Goal: Information Seeking & Learning: Check status

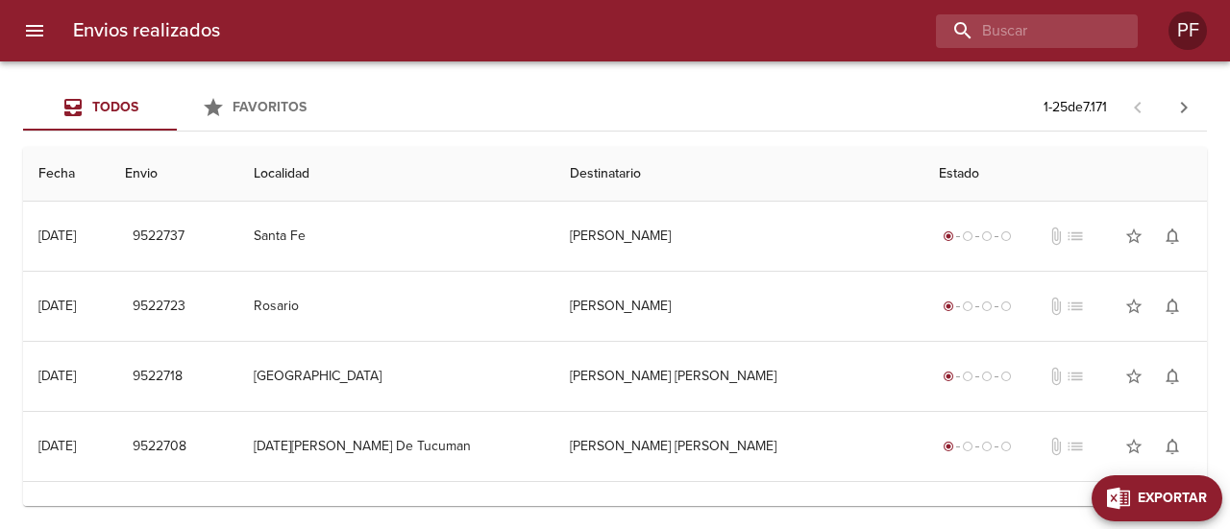
click at [1178, 506] on span "Exportar" at bounding box center [1172, 499] width 69 height 24
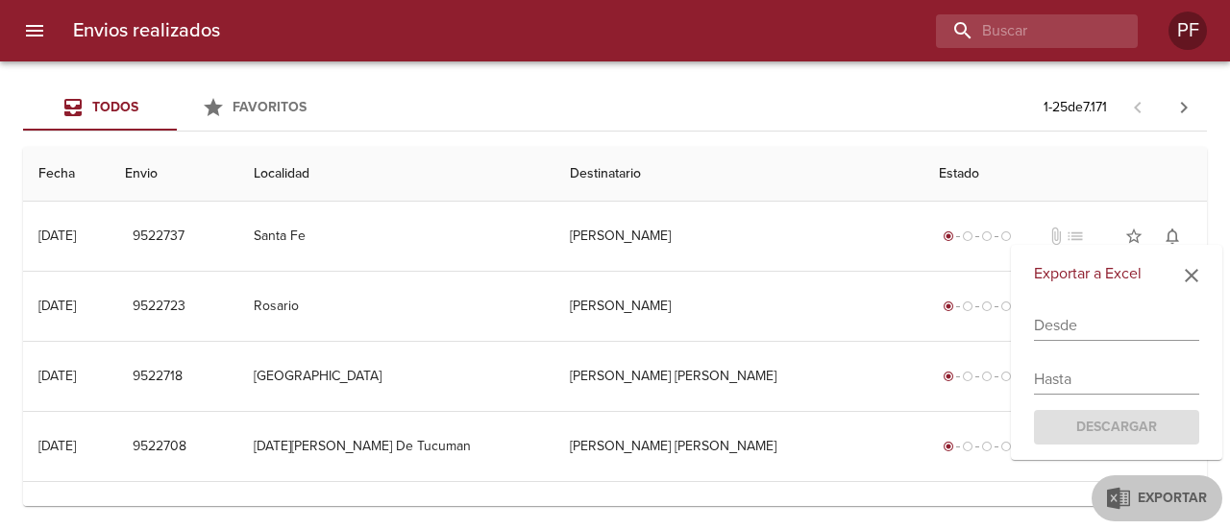
click at [1101, 320] on input "text" at bounding box center [1116, 325] width 165 height 31
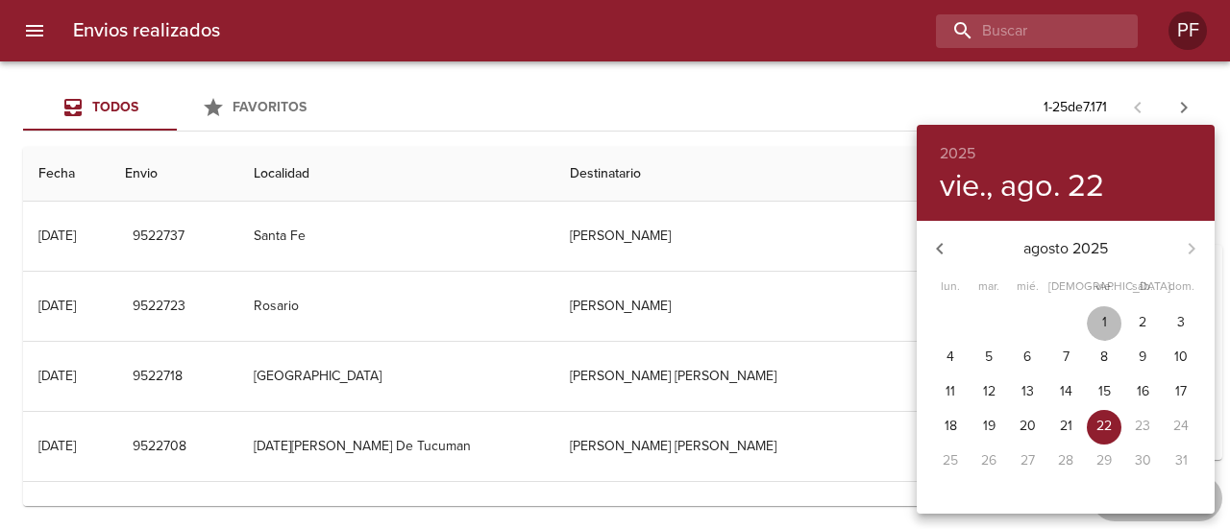
click at [1108, 320] on span "1" at bounding box center [1104, 322] width 35 height 19
type input "[DATE]"
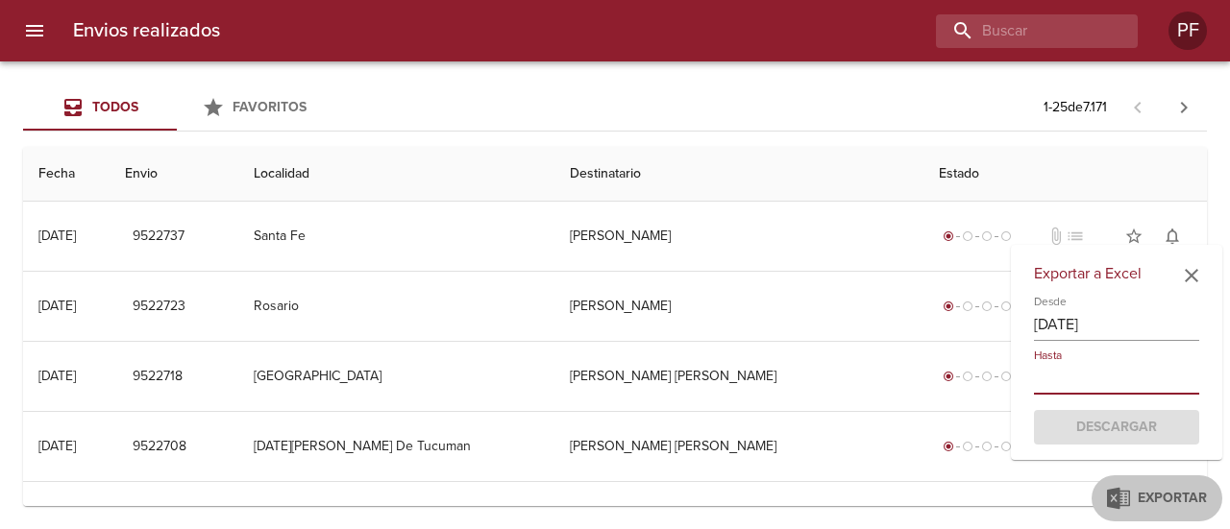
click at [1119, 376] on input "text" at bounding box center [1116, 379] width 165 height 31
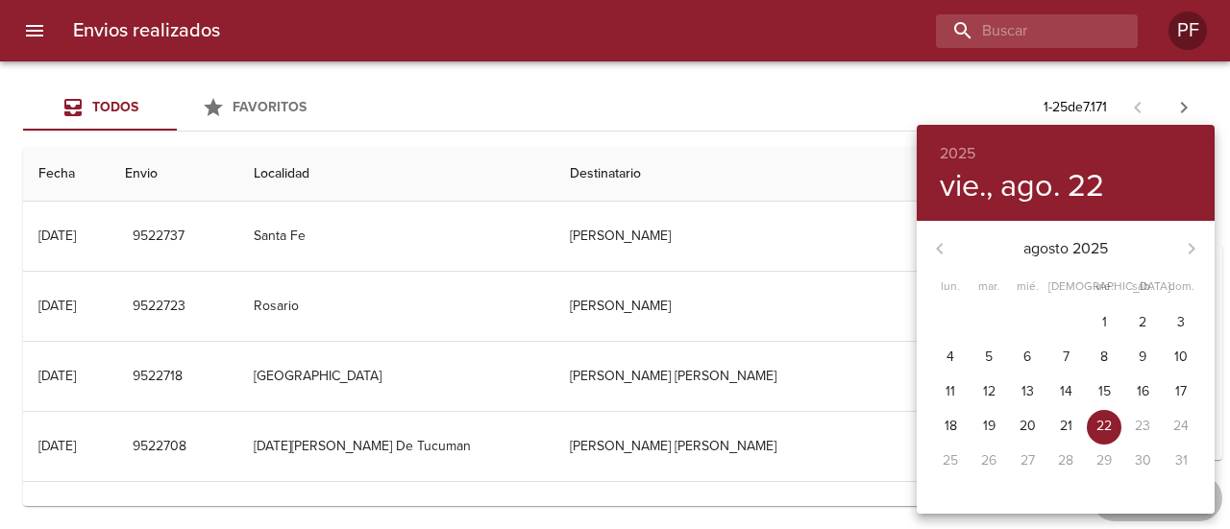
click at [1101, 422] on p "22" at bounding box center [1103, 426] width 15 height 19
type input "[DATE]"
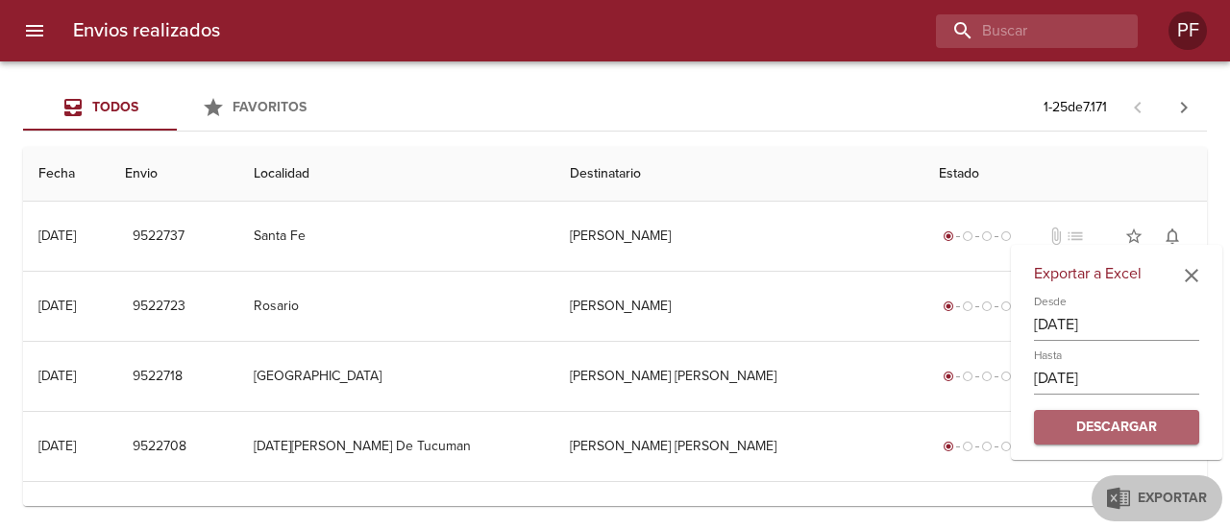
click at [1140, 439] on span "Descargar" at bounding box center [1116, 428] width 135 height 24
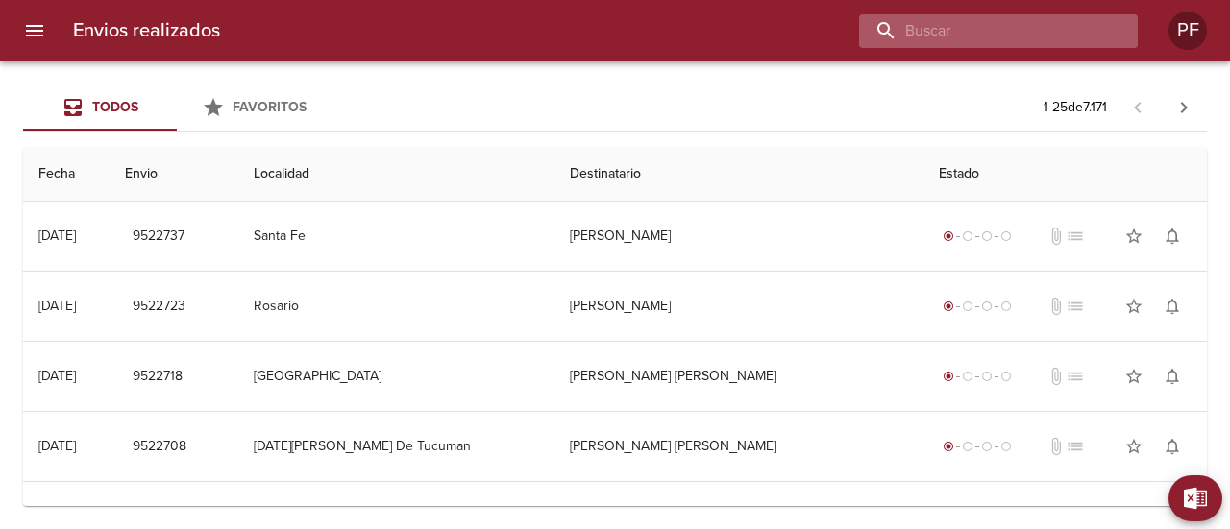
click at [1055, 21] on input "buscar" at bounding box center [982, 31] width 246 height 34
paste input "[PERSON_NAME]"
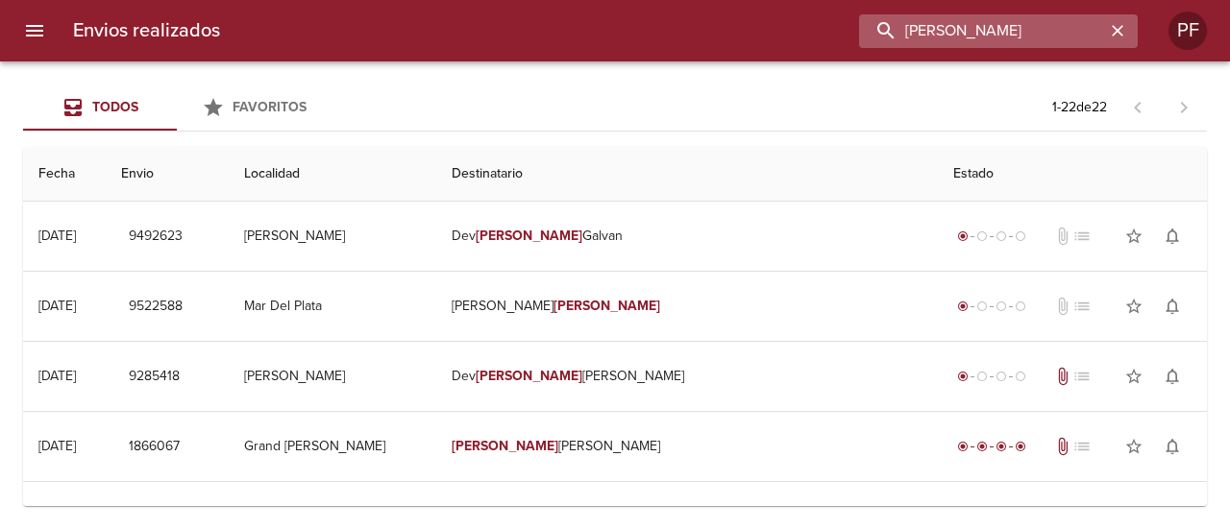
click at [1065, 18] on input "[PERSON_NAME]" at bounding box center [982, 31] width 246 height 34
click at [1060, 22] on input "[PERSON_NAME]" at bounding box center [982, 31] width 246 height 34
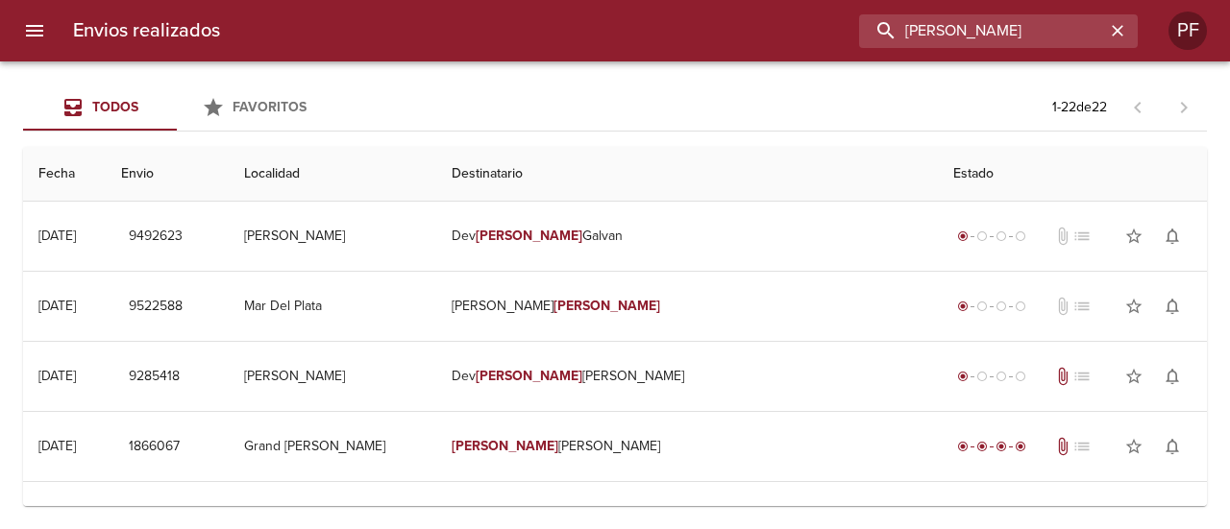
drag, startPoint x: 1062, startPoint y: 27, endPoint x: 644, endPoint y: 31, distance: 418.0
click at [644, 31] on div "[PERSON_NAME]" at bounding box center [686, 31] width 902 height 34
paste input "[PERSON_NAME] ALEJAND [PERSON_NAME]"
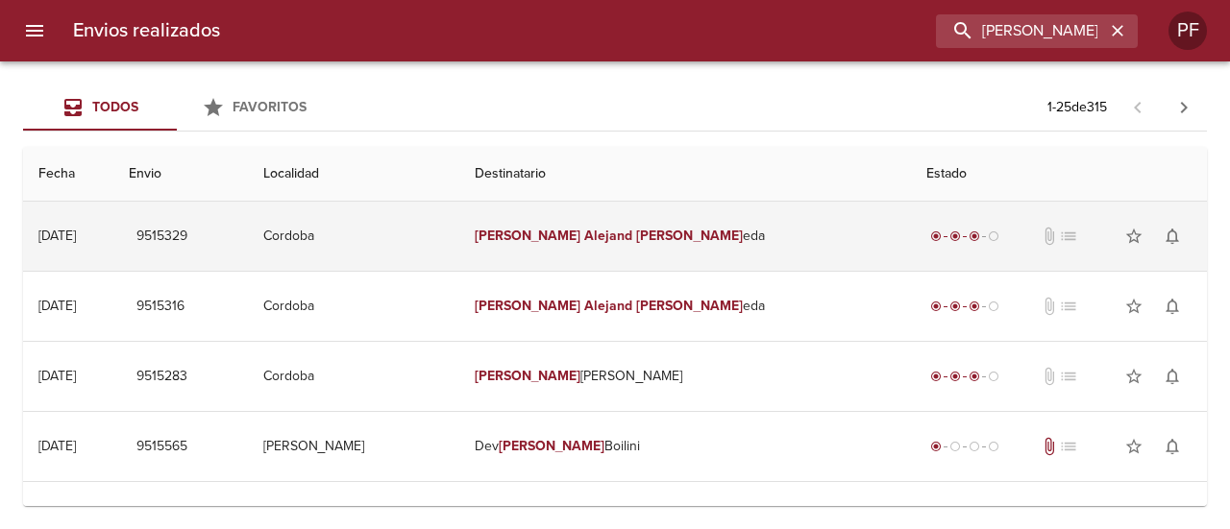
click at [726, 229] on td "[PERSON_NAME] Alejand [PERSON_NAME] eda" at bounding box center [685, 236] width 452 height 69
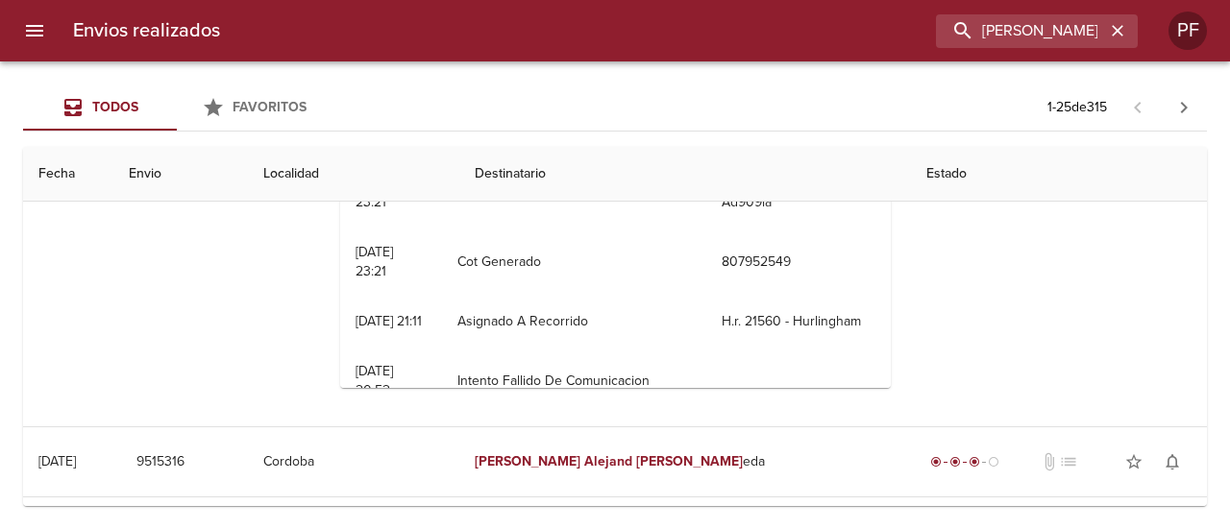
scroll to position [480, 0]
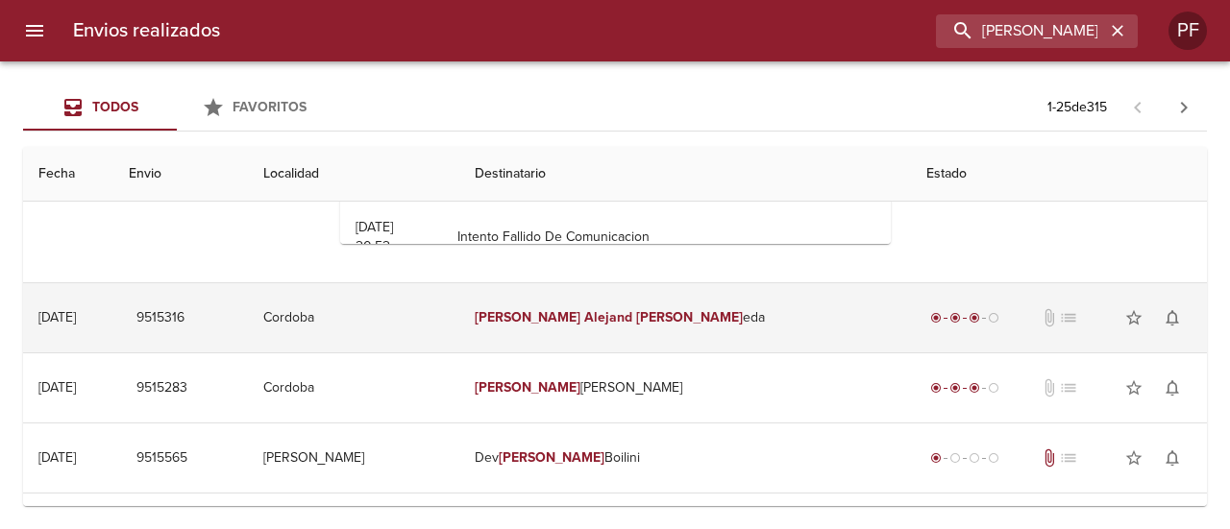
click at [678, 323] on em "[PERSON_NAME]" at bounding box center [689, 317] width 107 height 16
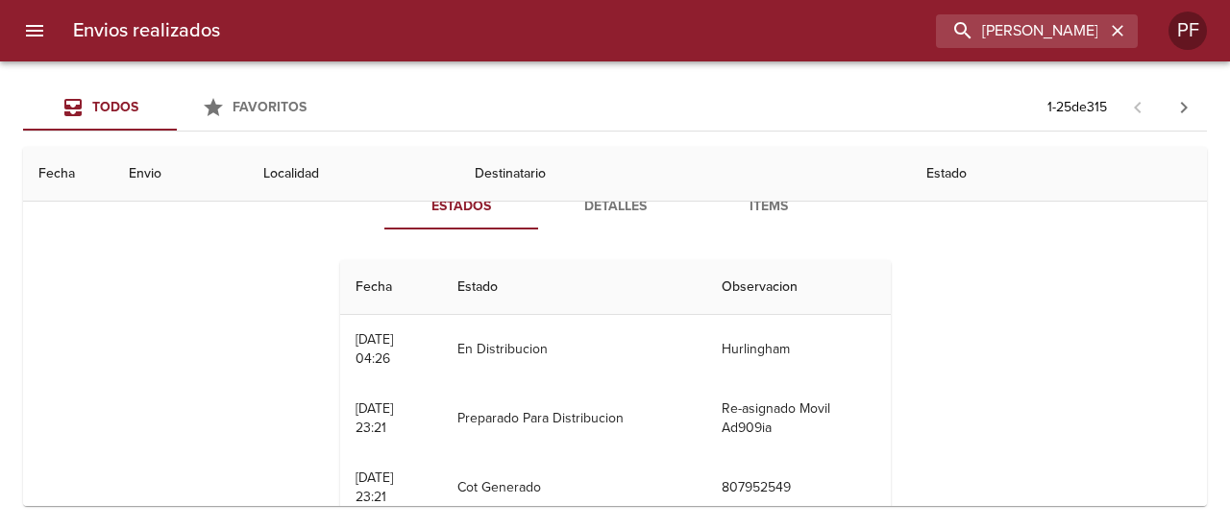
scroll to position [96, 0]
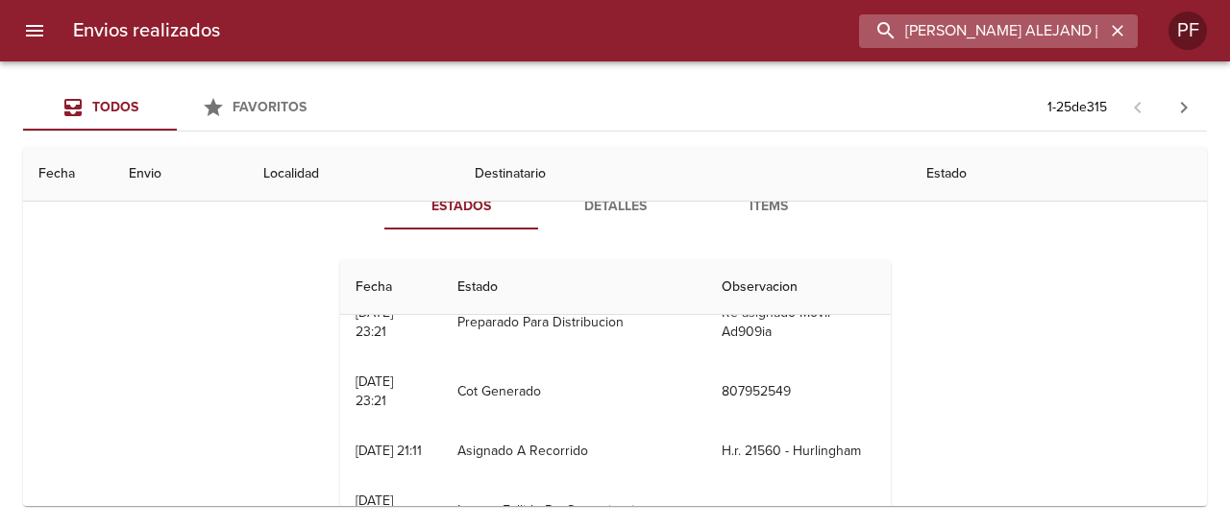
click at [1018, 43] on input "[PERSON_NAME] ALEJAND [PERSON_NAME]" at bounding box center [982, 31] width 246 height 34
paste input "[PERSON_NAME] QUEV"
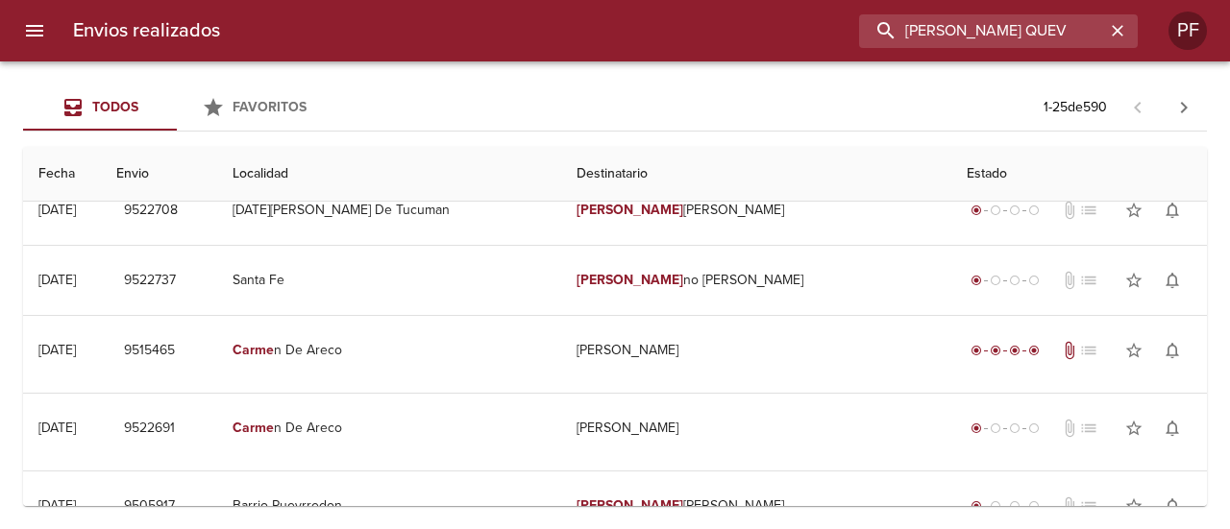
scroll to position [0, 0]
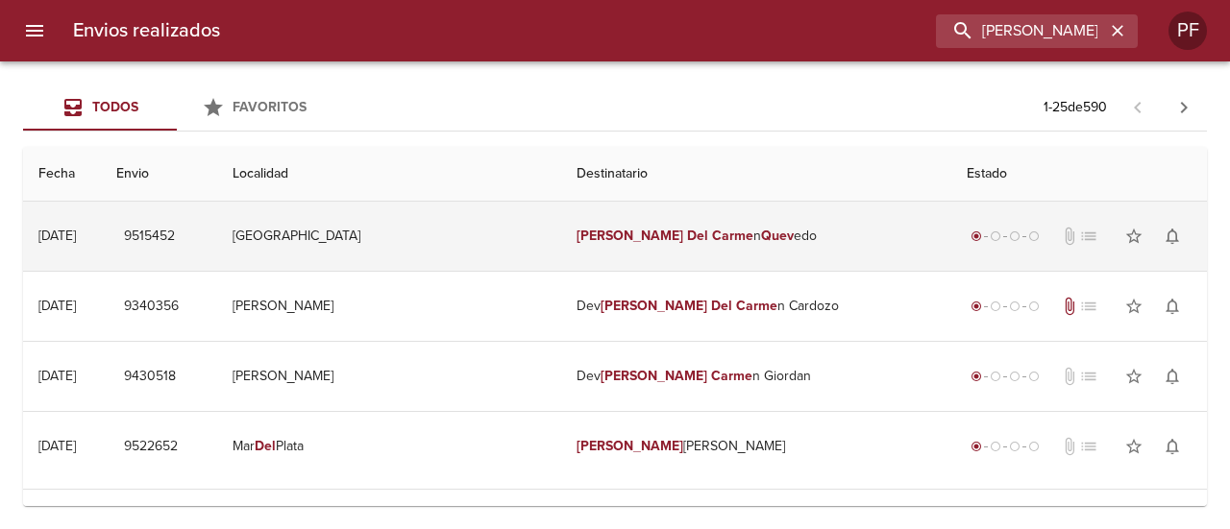
click at [643, 248] on td "[PERSON_NAME] n Quev edo" at bounding box center [756, 236] width 390 height 69
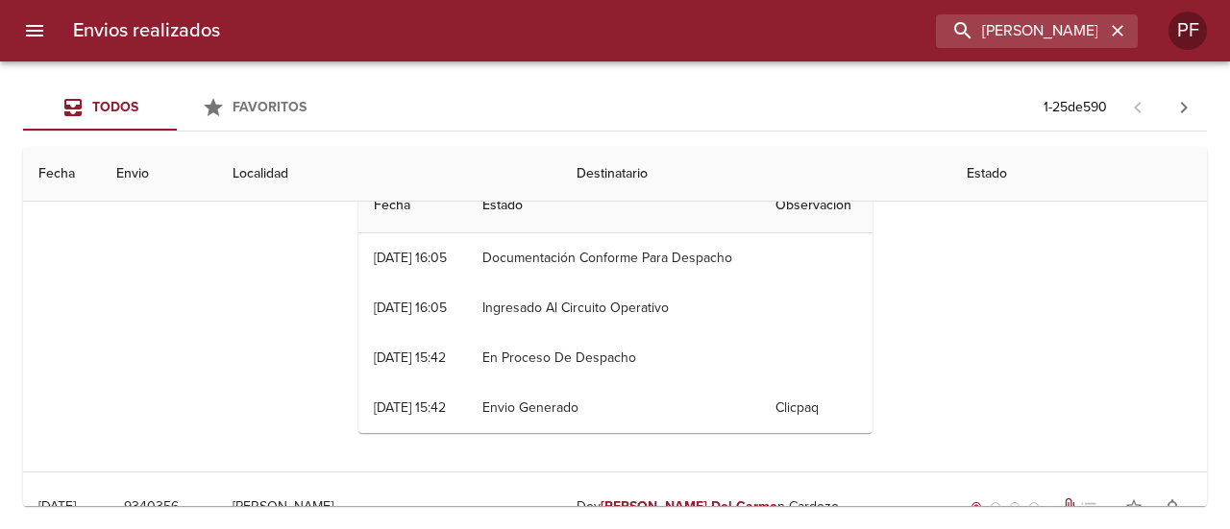
scroll to position [96, 0]
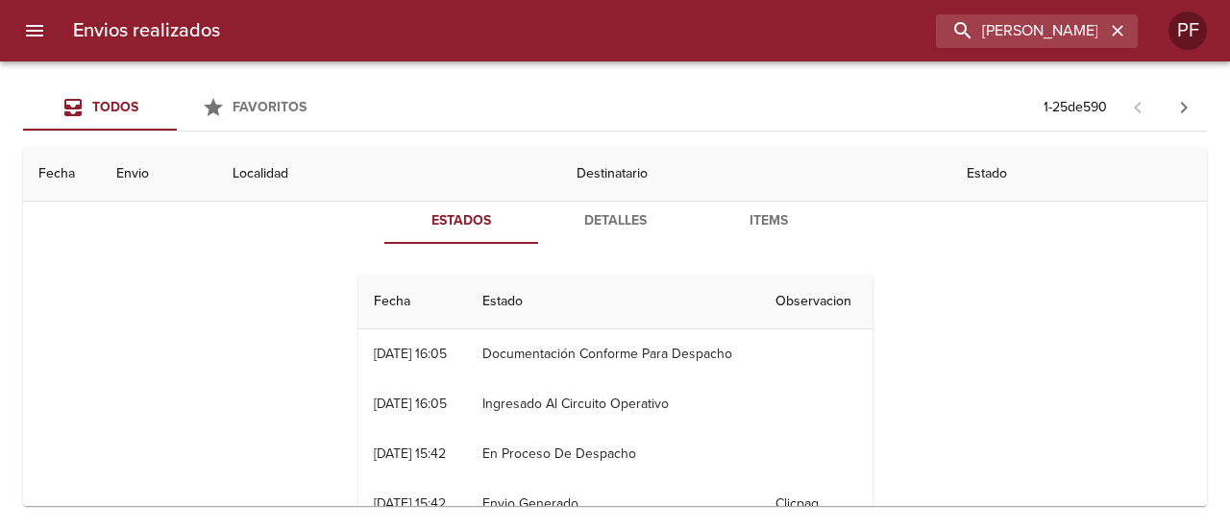
click at [620, 232] on span "Detalles" at bounding box center [615, 221] width 131 height 24
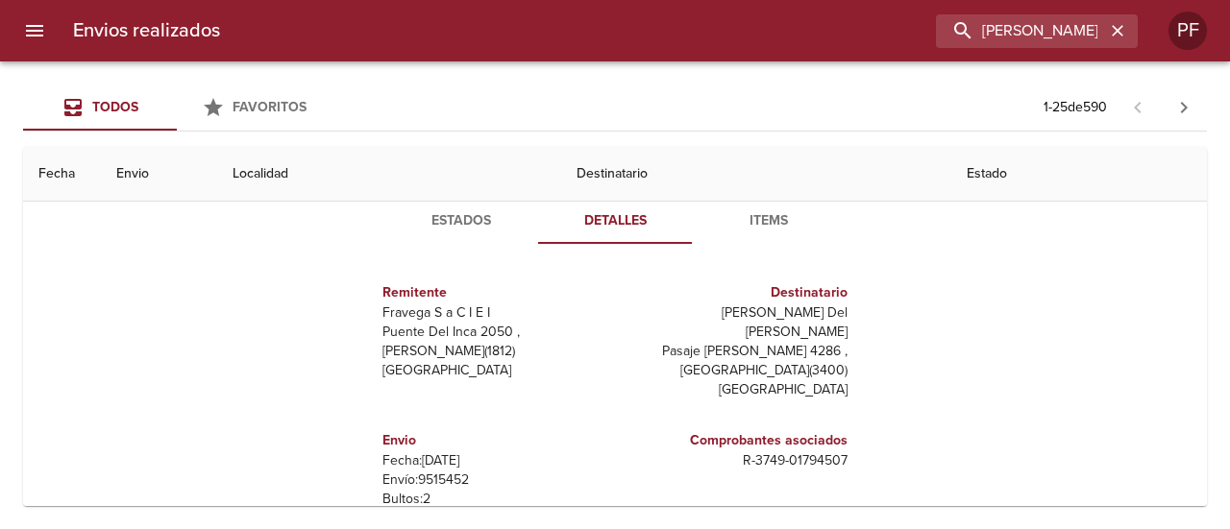
click at [521, 221] on button "Estados" at bounding box center [461, 221] width 154 height 46
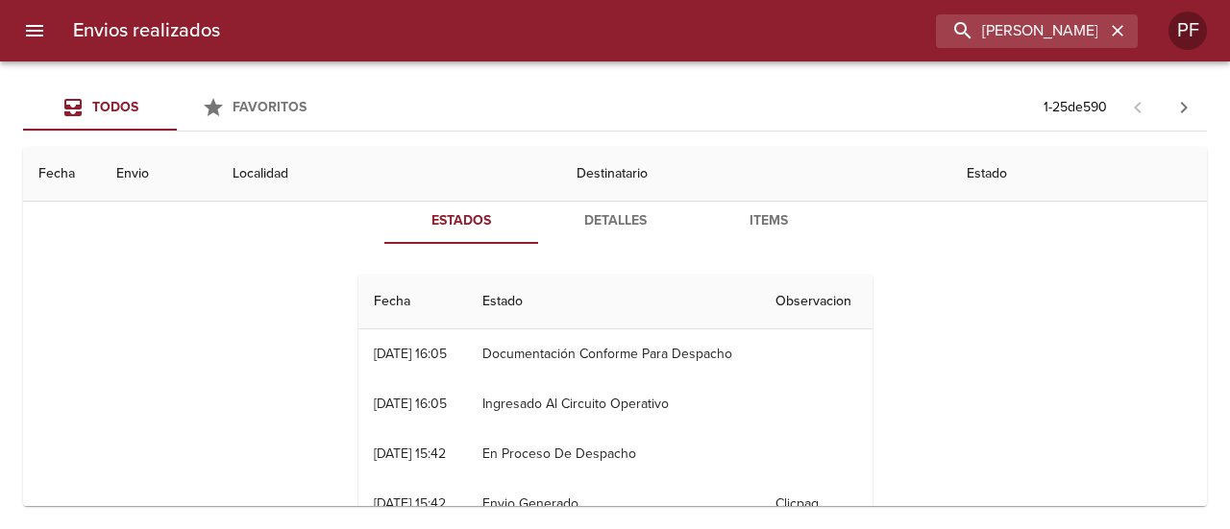
scroll to position [0, 0]
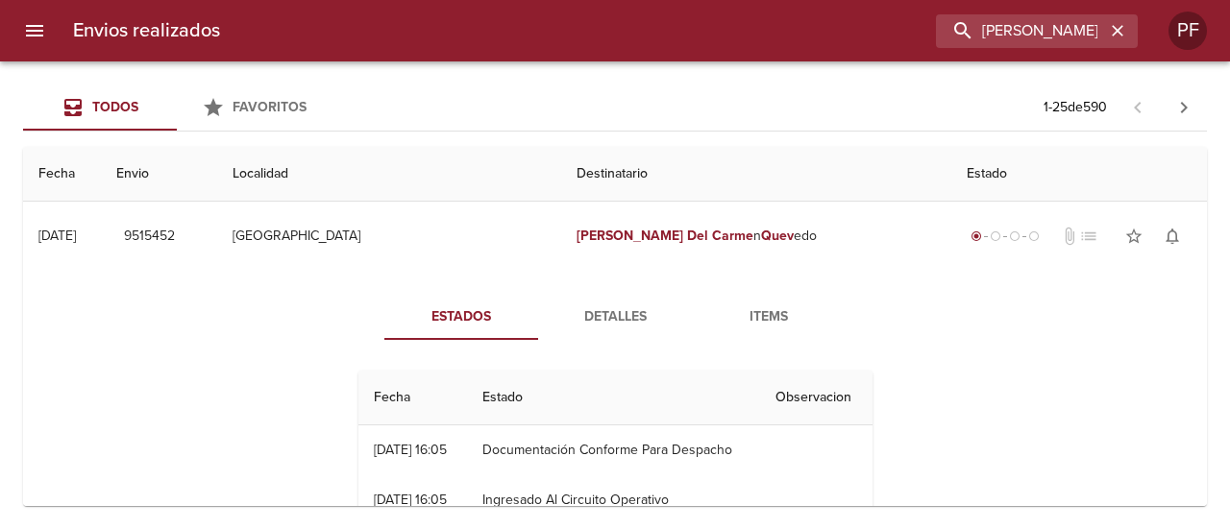
click at [475, 176] on th "Localidad" at bounding box center [389, 174] width 344 height 55
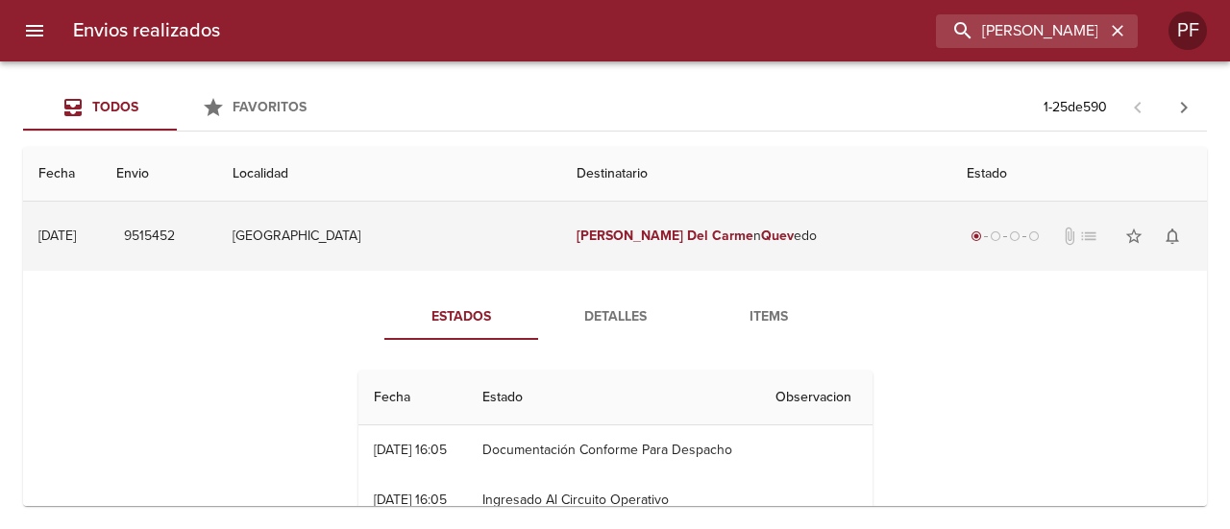
click at [467, 220] on td "[GEOGRAPHIC_DATA]" at bounding box center [389, 236] width 344 height 69
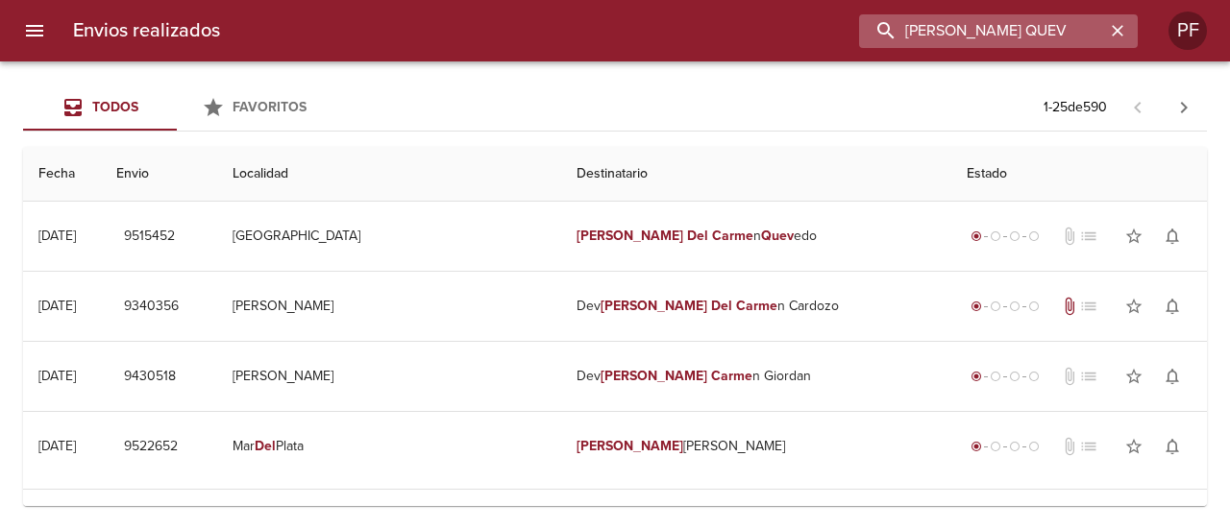
click at [1062, 39] on input "[PERSON_NAME] QUEV" at bounding box center [982, 31] width 246 height 34
paste input "ANALIA [PERSON_NAME]"
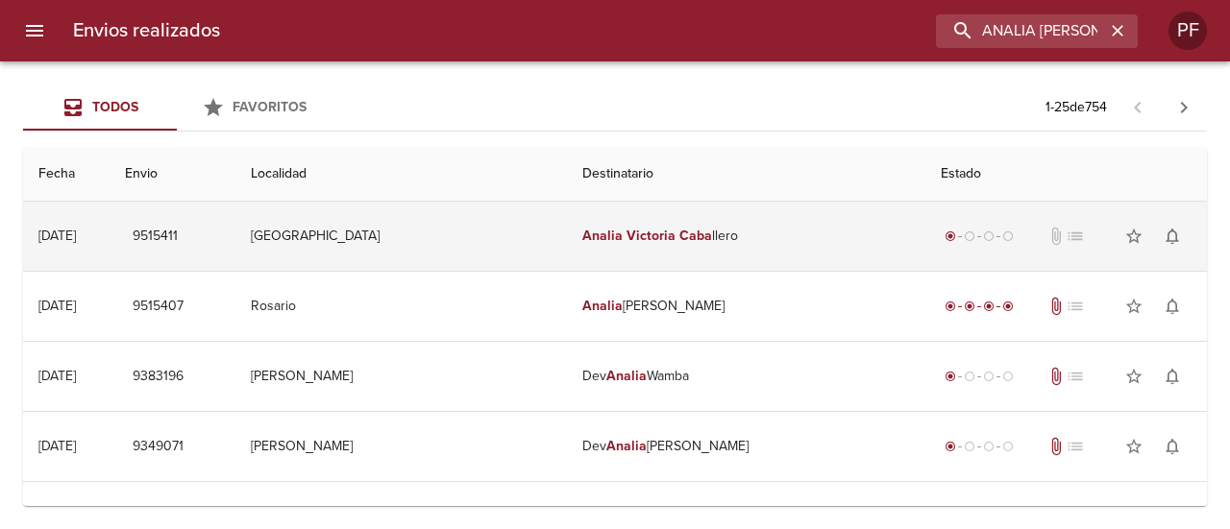
click at [698, 238] on td "[PERSON_NAME] [PERSON_NAME] llero" at bounding box center [746, 236] width 358 height 69
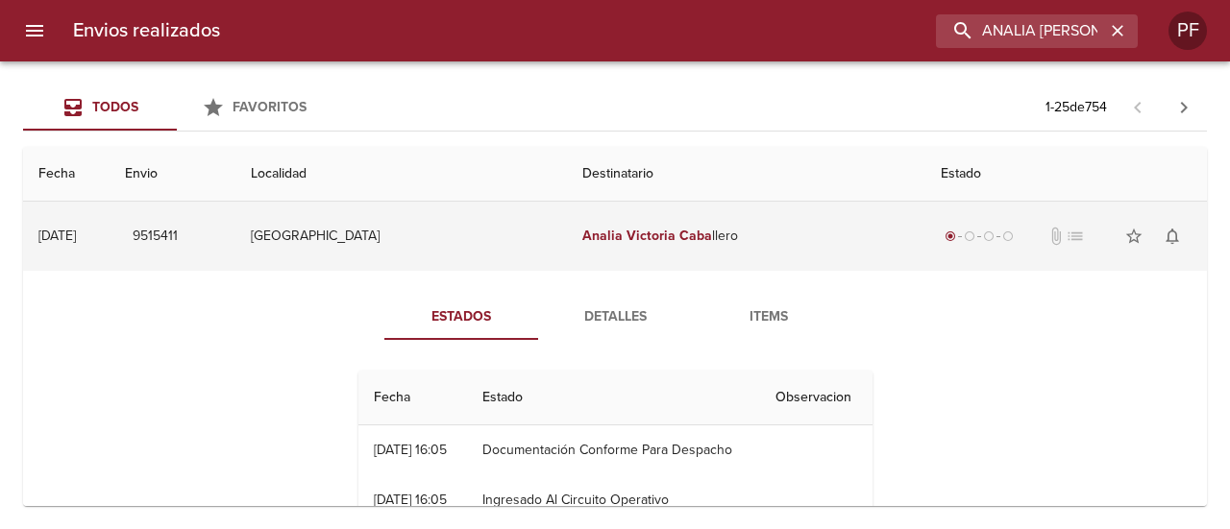
click at [698, 238] on td "[PERSON_NAME] [PERSON_NAME] llero" at bounding box center [746, 236] width 358 height 69
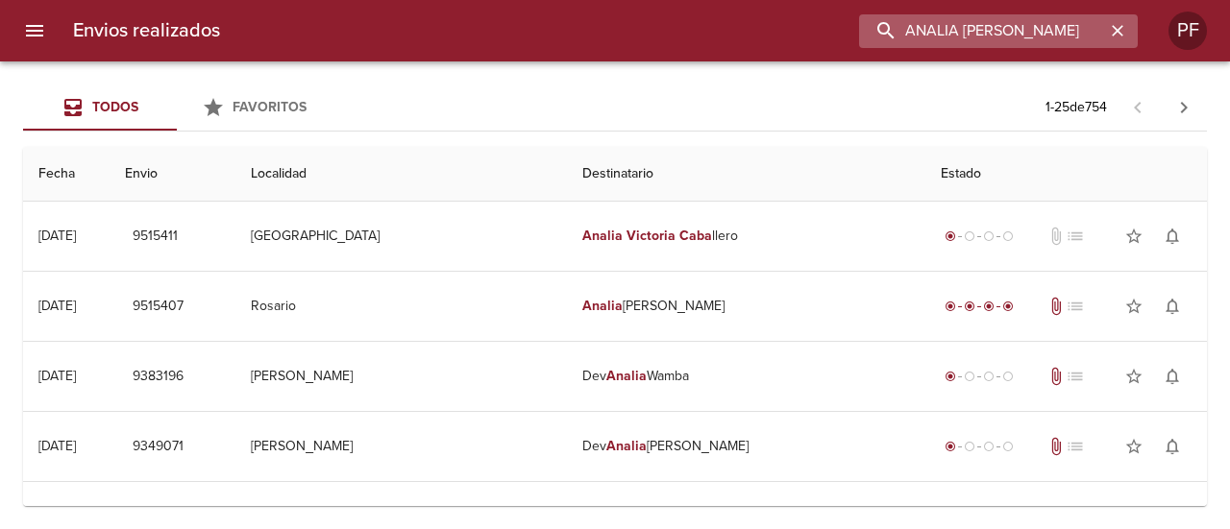
click at [1028, 30] on input "ANALIA [PERSON_NAME]" at bounding box center [982, 31] width 246 height 34
paste input "[PERSON_NAME] [PERSON_NAME] VENTU"
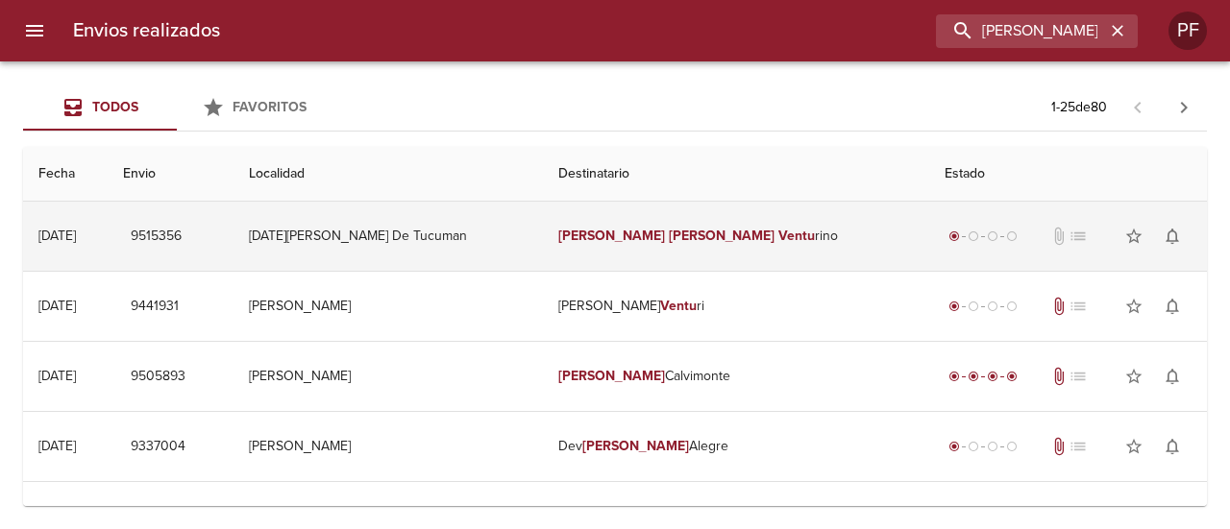
click at [669, 234] on em "[PERSON_NAME]" at bounding box center [722, 236] width 107 height 16
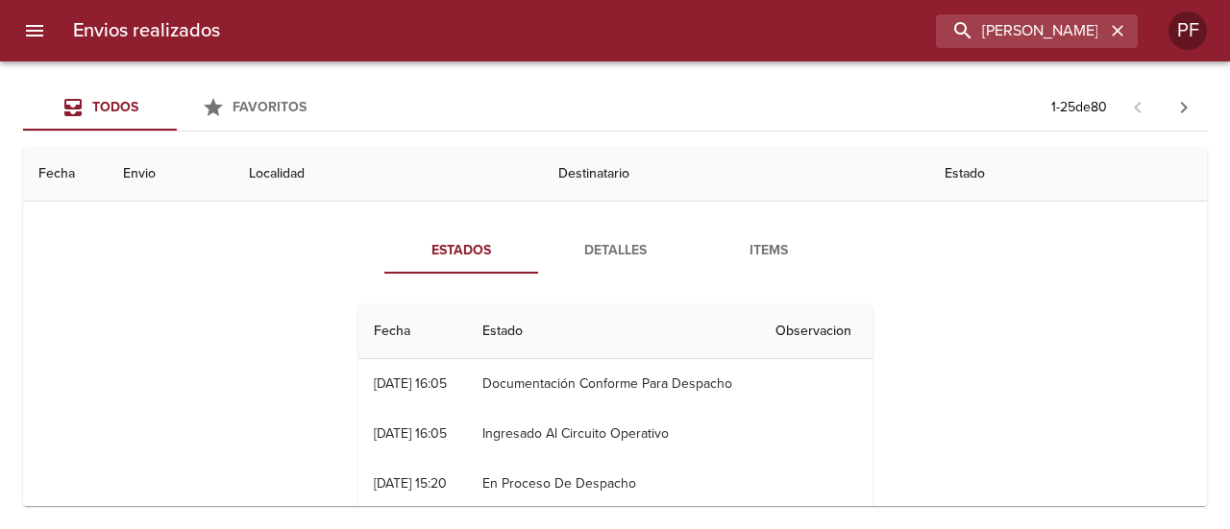
scroll to position [96, 0]
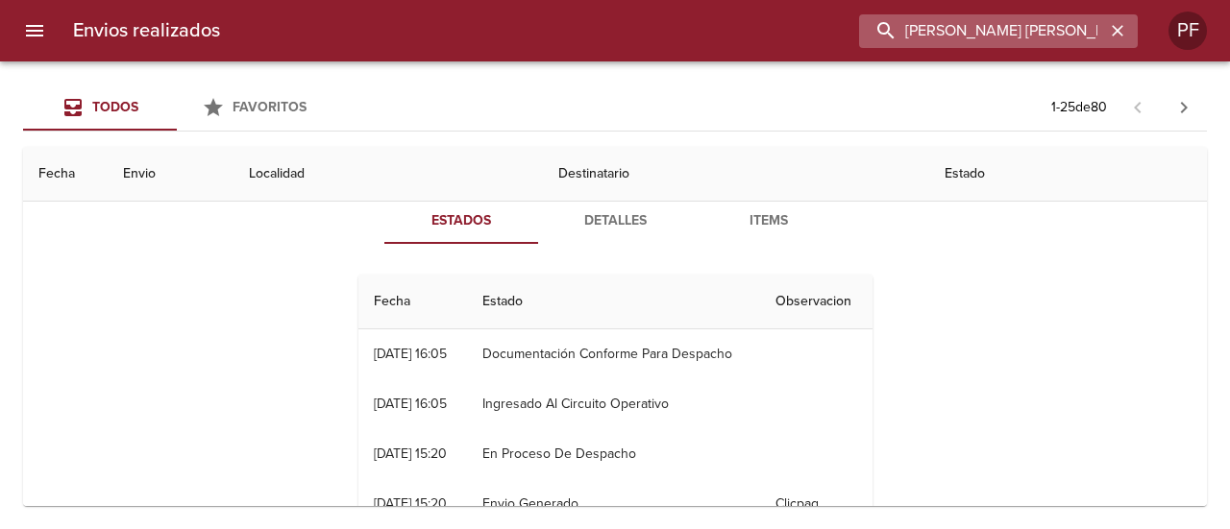
click at [1021, 44] on input "[PERSON_NAME] [PERSON_NAME] VENTU" at bounding box center [982, 31] width 246 height 34
paste input "[PERSON_NAME]"
type input "[PERSON_NAME]"
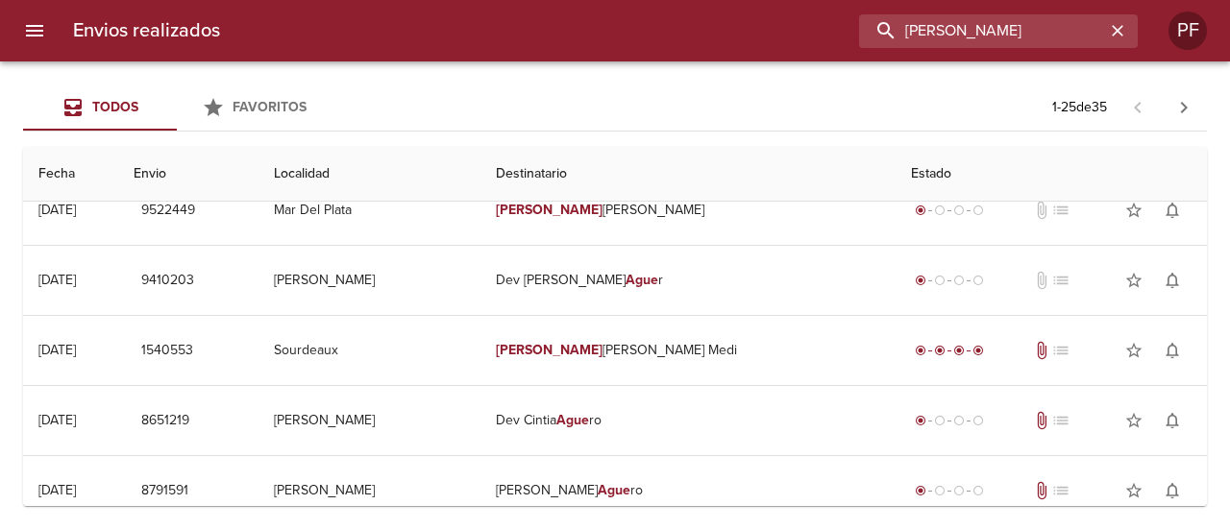
scroll to position [0, 0]
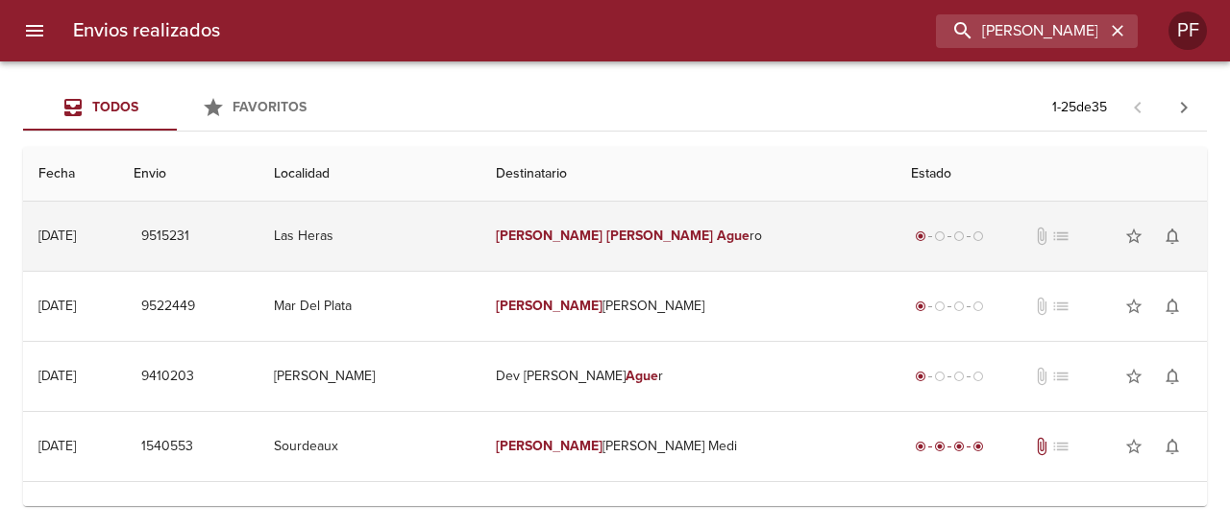
click at [617, 239] on em "[PERSON_NAME]" at bounding box center [659, 236] width 107 height 16
